Goal: Information Seeking & Learning: Learn about a topic

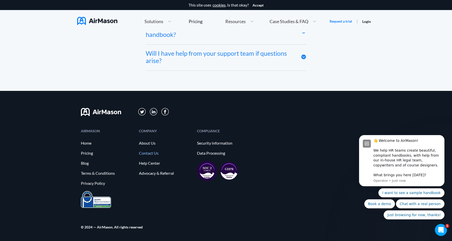
click at [149, 155] on link "Contact Us" at bounding box center [165, 153] width 53 height 5
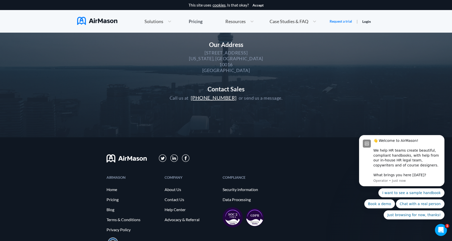
scroll to position [119, 0]
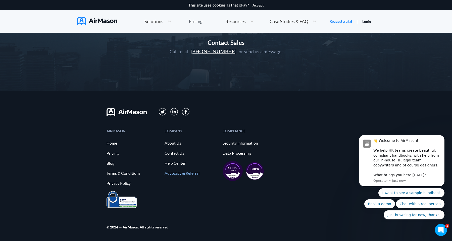
click at [181, 173] on link "Advocacy & Referral" at bounding box center [191, 173] width 53 height 5
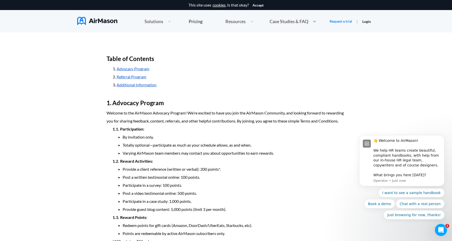
click at [315, 21] on icon at bounding box center [314, 22] width 3 height 2
click at [297, 53] on span "FAQ" at bounding box center [293, 52] width 9 height 5
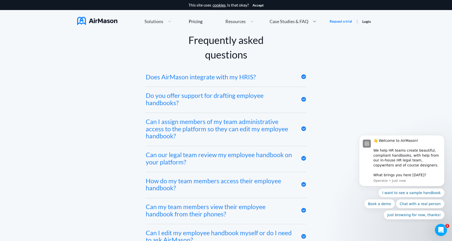
scroll to position [2172, 0]
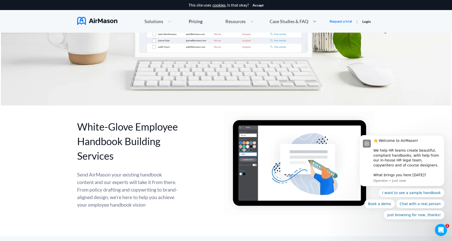
click at [316, 22] on icon at bounding box center [314, 21] width 5 height 5
click at [293, 43] on span "MT+Co." at bounding box center [295, 40] width 16 height 5
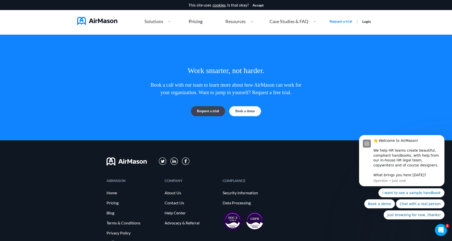
scroll to position [1345, 0]
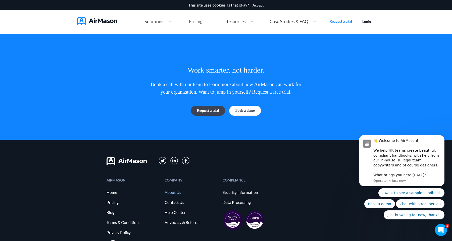
click at [176, 191] on link "About Us" at bounding box center [191, 192] width 53 height 5
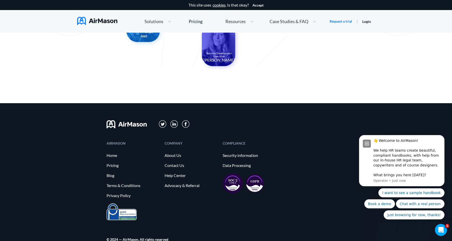
scroll to position [517, 0]
